Goal: Navigation & Orientation: Go to known website

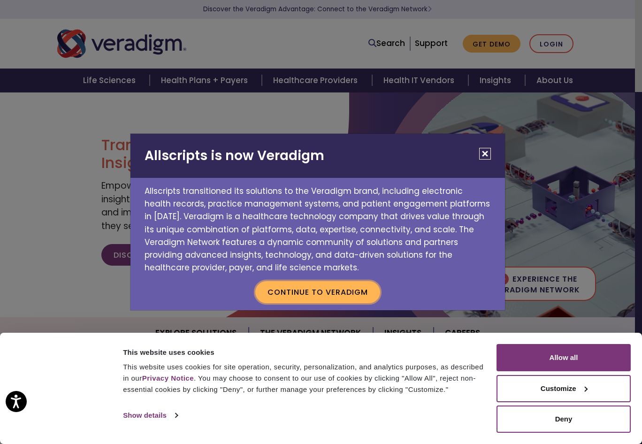
click at [331, 288] on button "Continue to Veradigm" at bounding box center [317, 292] width 125 height 22
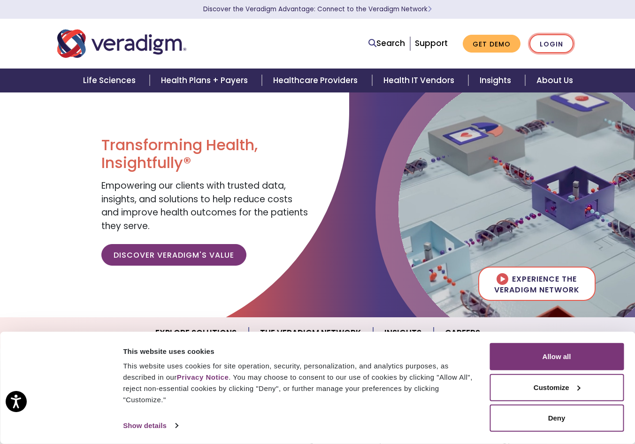
click at [548, 44] on link "Login" at bounding box center [551, 43] width 44 height 19
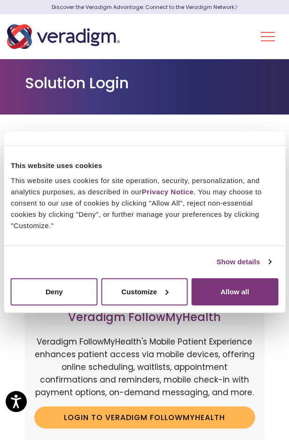
click at [172, 38] on div "Life Sciences Health Plans + Payers Healthcare Providers Health IT Vendors Insi…" at bounding box center [144, 36] width 289 height 45
